Goal: Information Seeking & Learning: Find specific fact

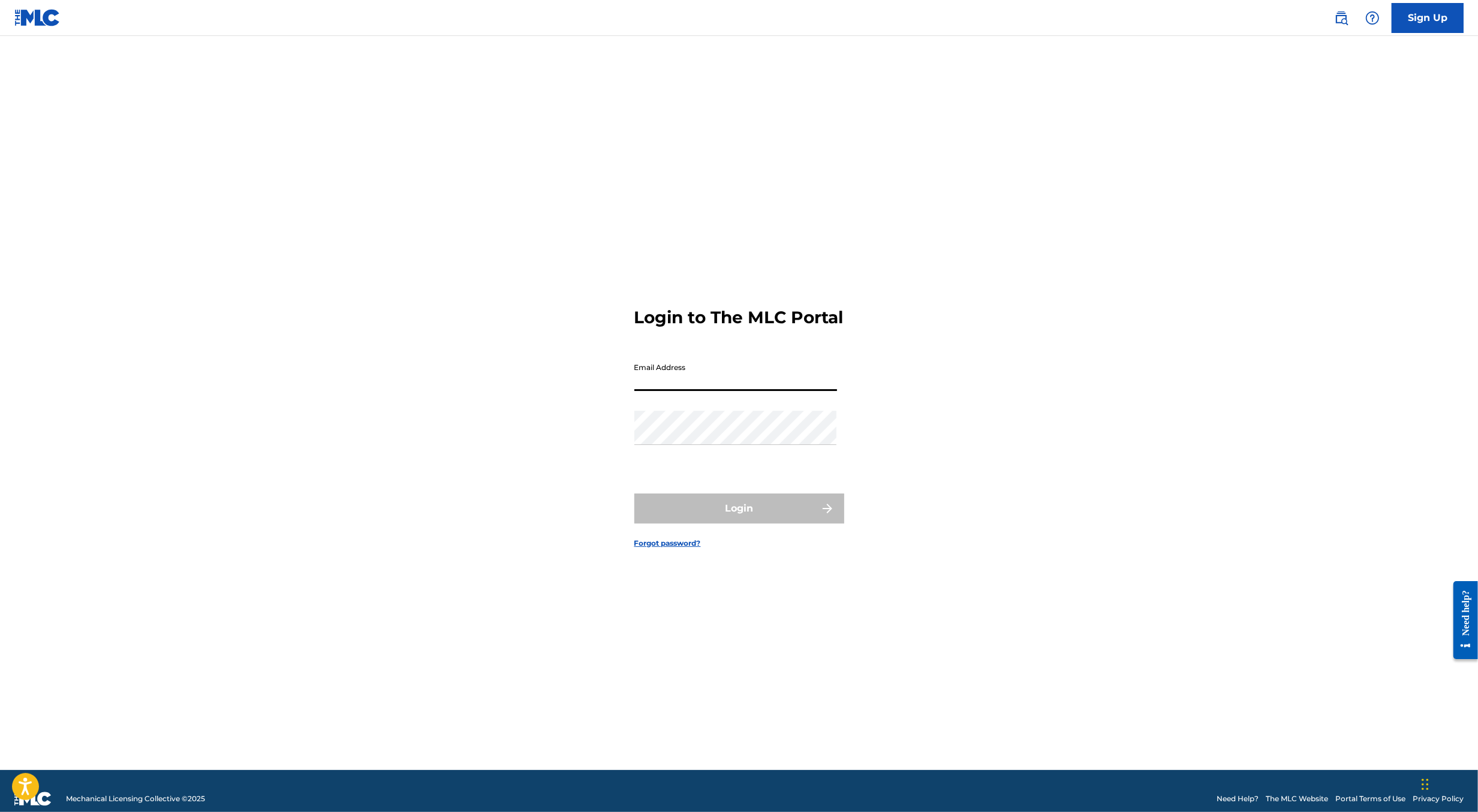
click at [743, 391] on input "Email Address" at bounding box center [736, 374] width 203 height 34
type input "[PERSON_NAME][EMAIL_ADDRESS][DOMAIN_NAME]"
click at [754, 461] on div "Password" at bounding box center [736, 437] width 203 height 54
click at [1206, 500] on main "Login to The MLC Portal Email Address [PERSON_NAME][EMAIL_ADDRESS][DOMAIN_NAME]…" at bounding box center [739, 403] width 1478 height 734
click at [663, 510] on button "Login" at bounding box center [740, 508] width 210 height 30
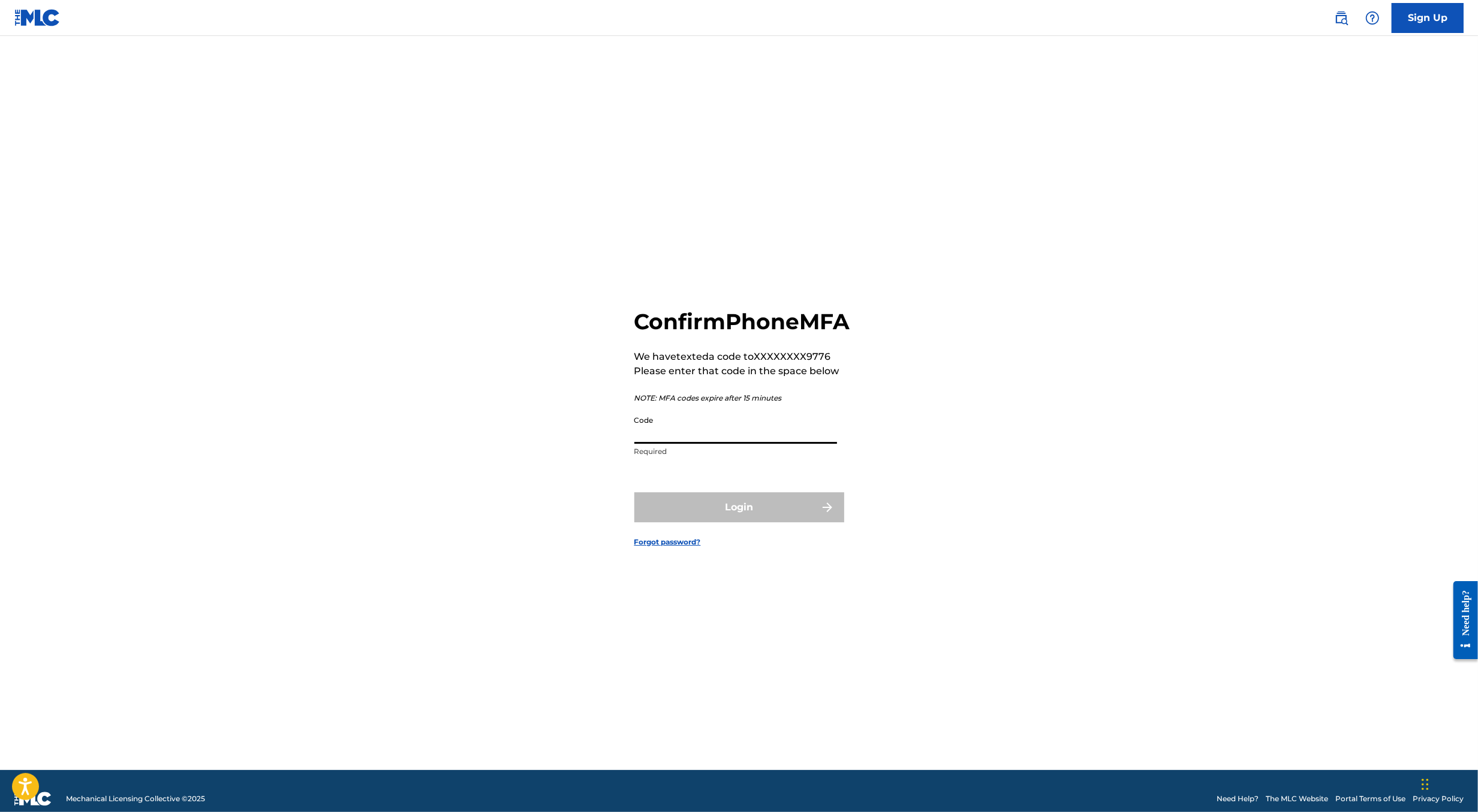
click at [692, 444] on input "Code" at bounding box center [736, 426] width 203 height 34
type input "273520"
click at [635, 492] on button "Login" at bounding box center [740, 506] width 210 height 30
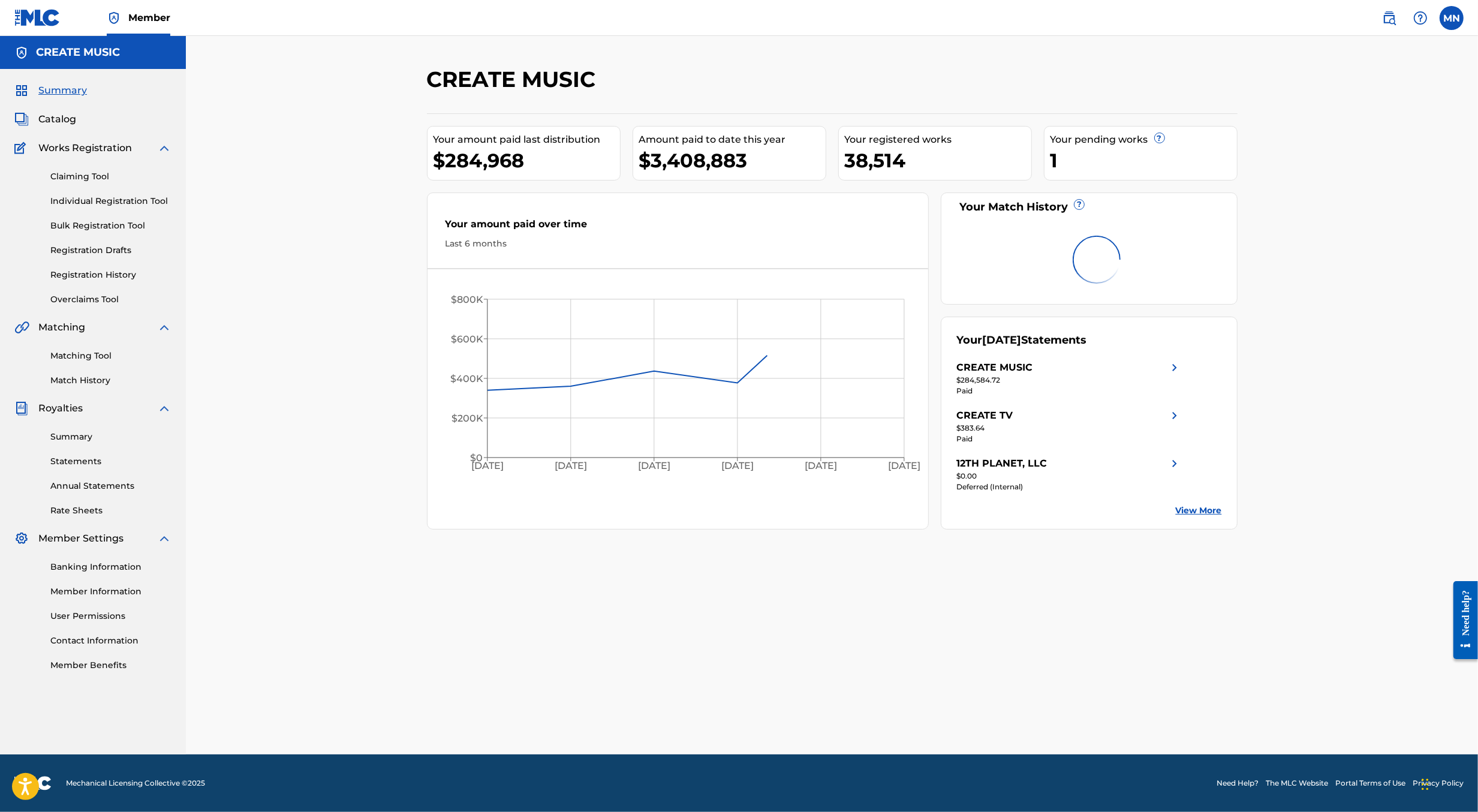
click at [1385, 13] on img at bounding box center [1389, 18] width 15 height 15
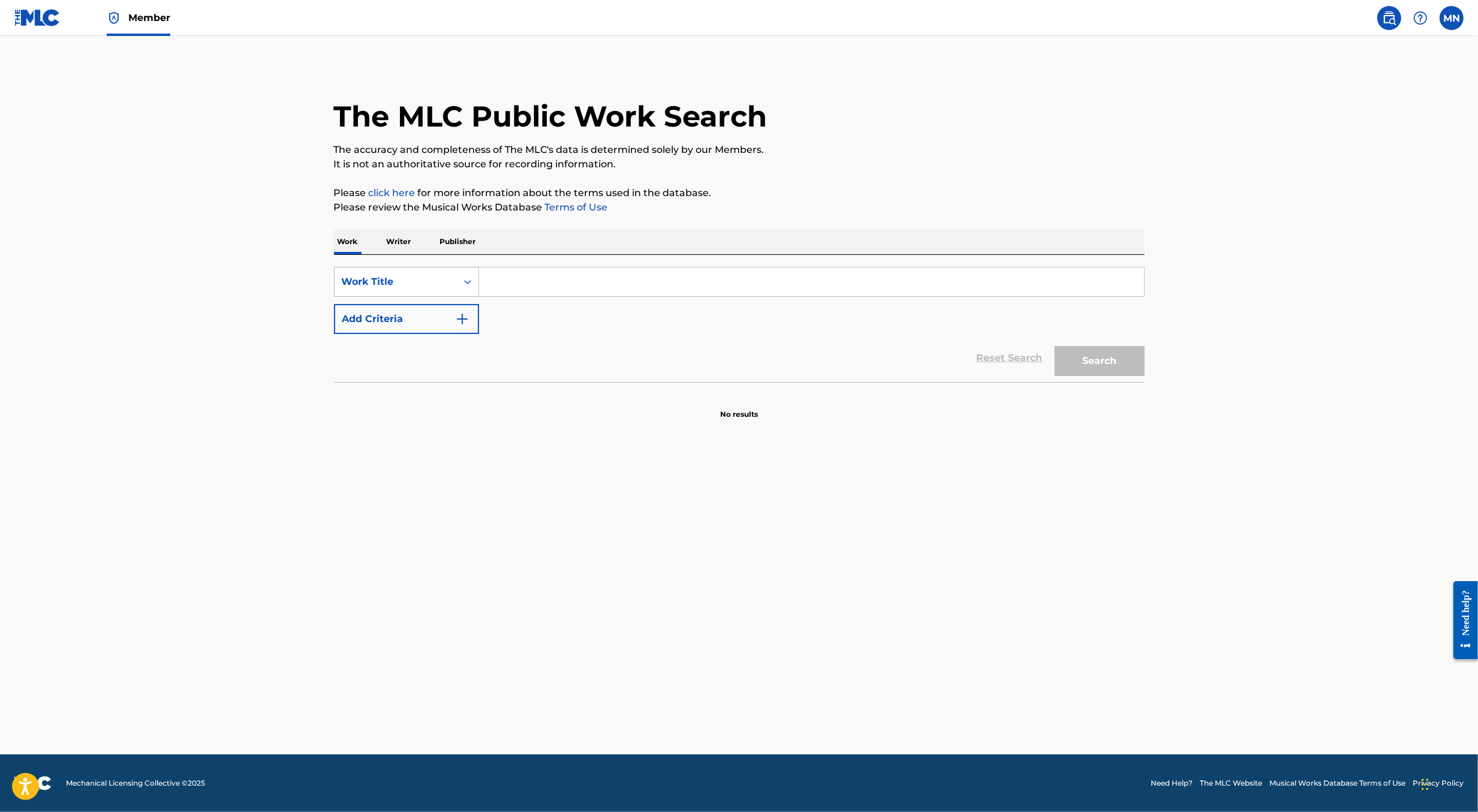
click at [421, 282] on div "Work Title" at bounding box center [395, 282] width 108 height 15
click at [424, 309] on div "MLC Song Code" at bounding box center [407, 312] width 144 height 30
click at [516, 284] on input "Search Form" at bounding box center [812, 282] width 665 height 29
paste input "F6858X"
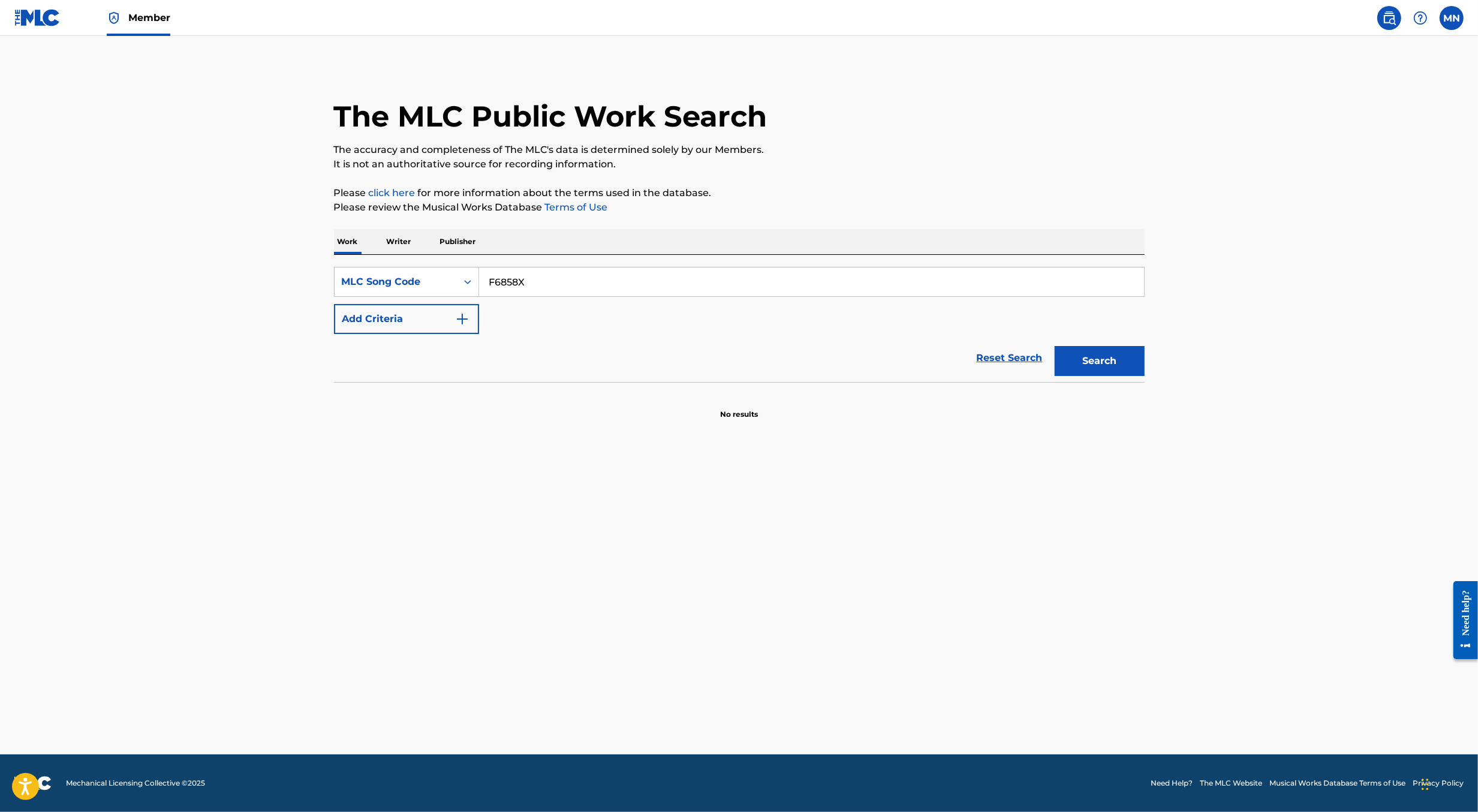
type input "F6858X"
click at [1055, 346] on button "Search" at bounding box center [1100, 361] width 90 height 30
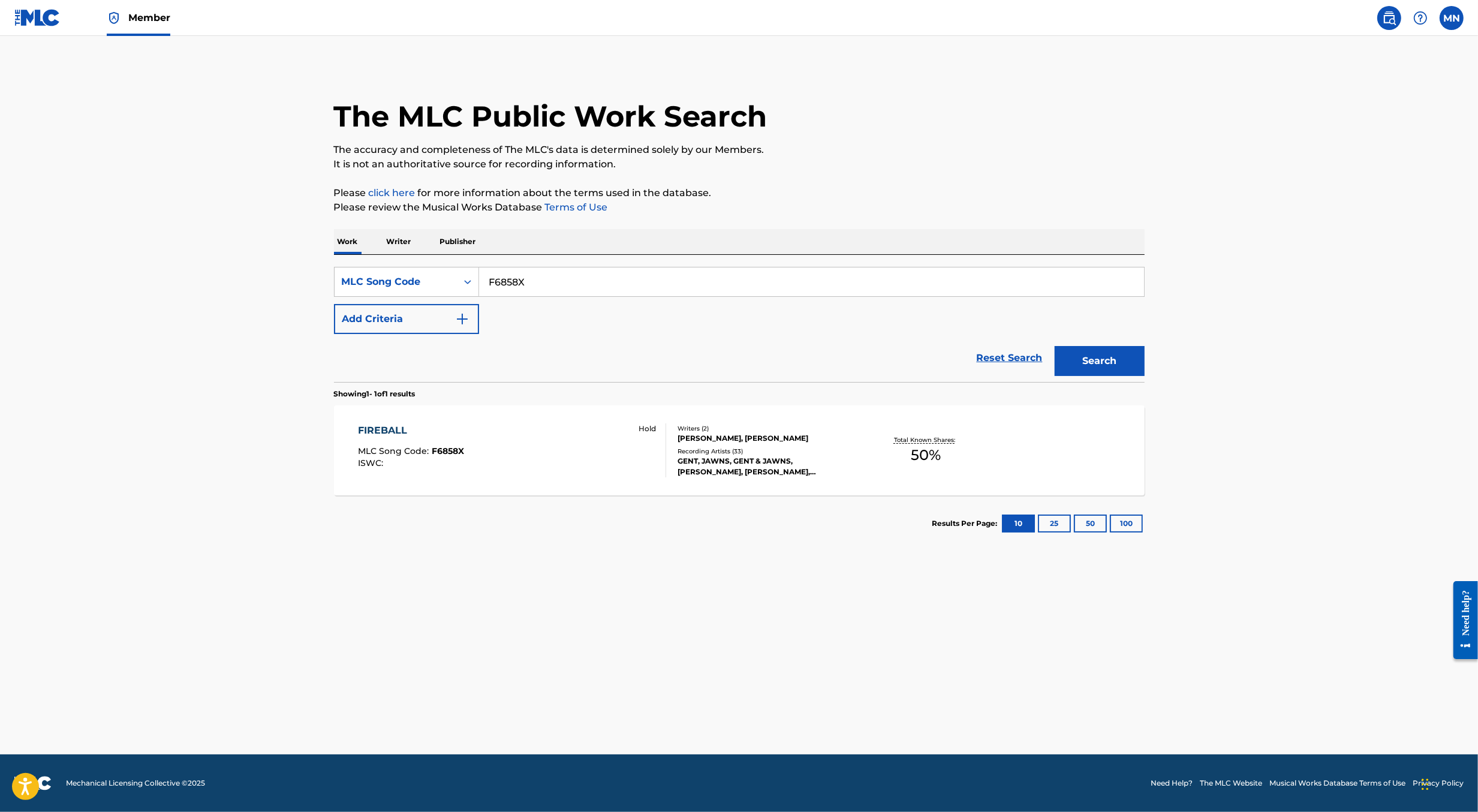
click at [594, 470] on div "FIREBALL MLC Song Code : F6858X ISWC : Hold" at bounding box center [512, 450] width 308 height 54
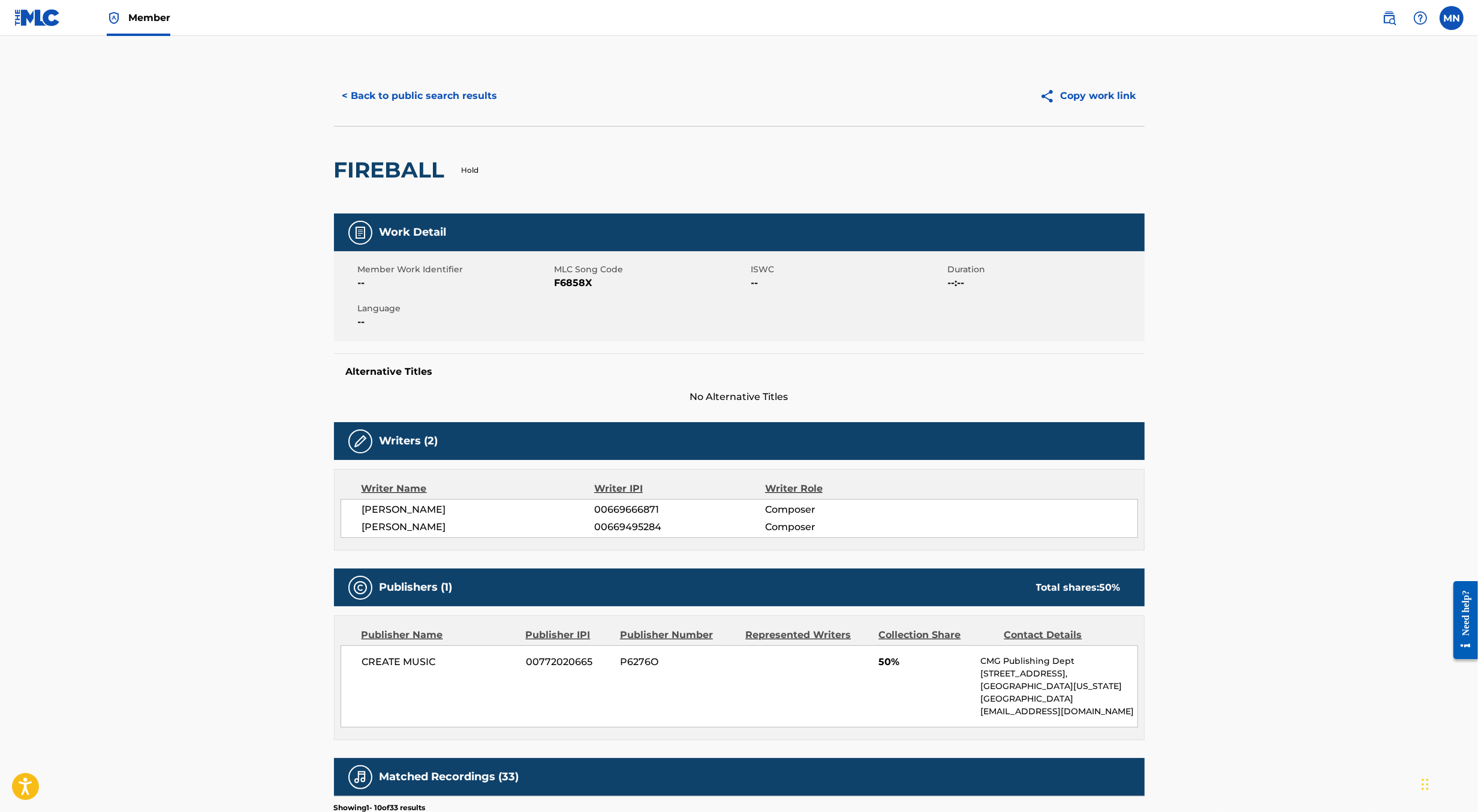
click at [399, 170] on h2 "FIREBALL" at bounding box center [392, 170] width 117 height 27
copy h2 "FIREBALL"
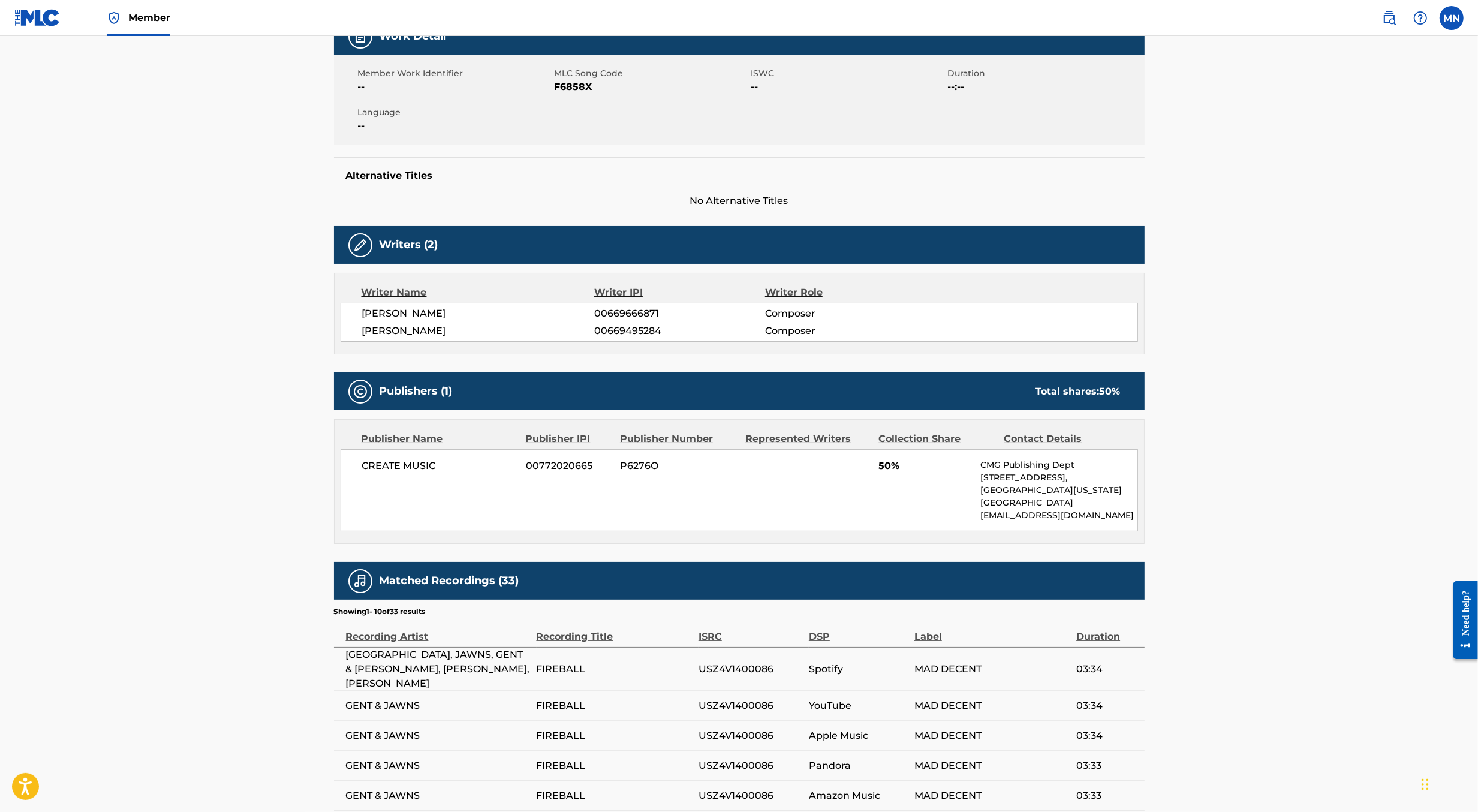
scroll to position [216, 0]
